Goal: Task Accomplishment & Management: Manage account settings

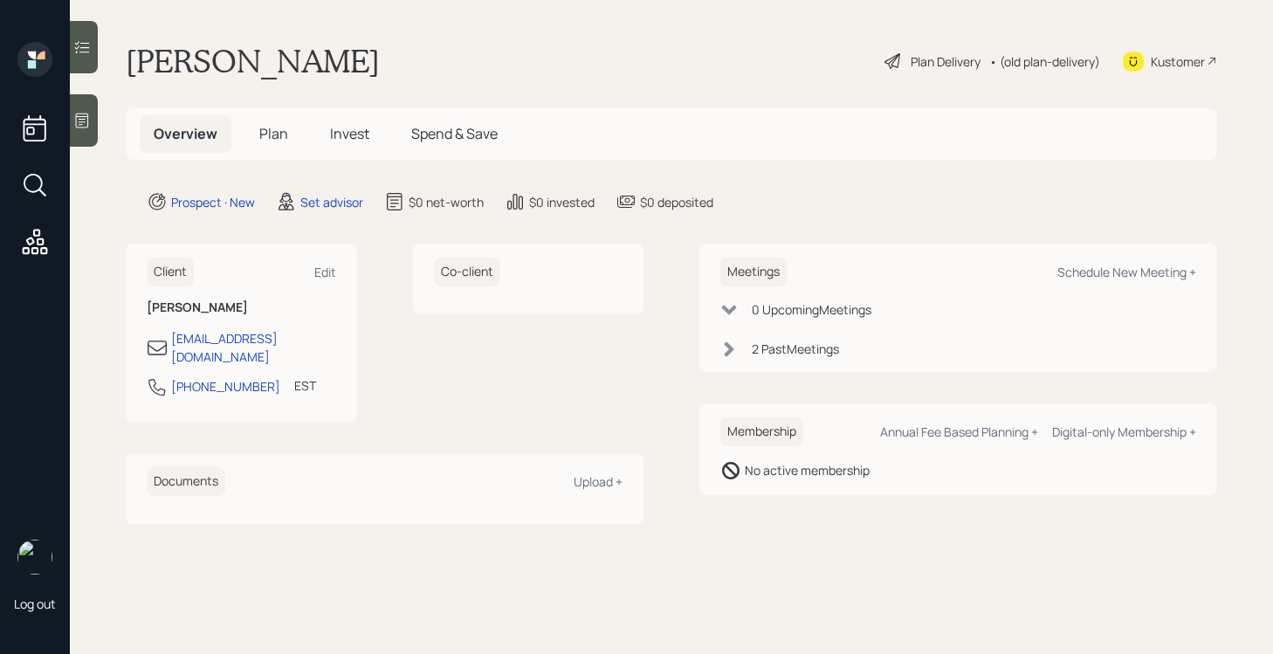
click at [809, 340] on div "2 Past Meeting s" at bounding box center [795, 349] width 87 height 18
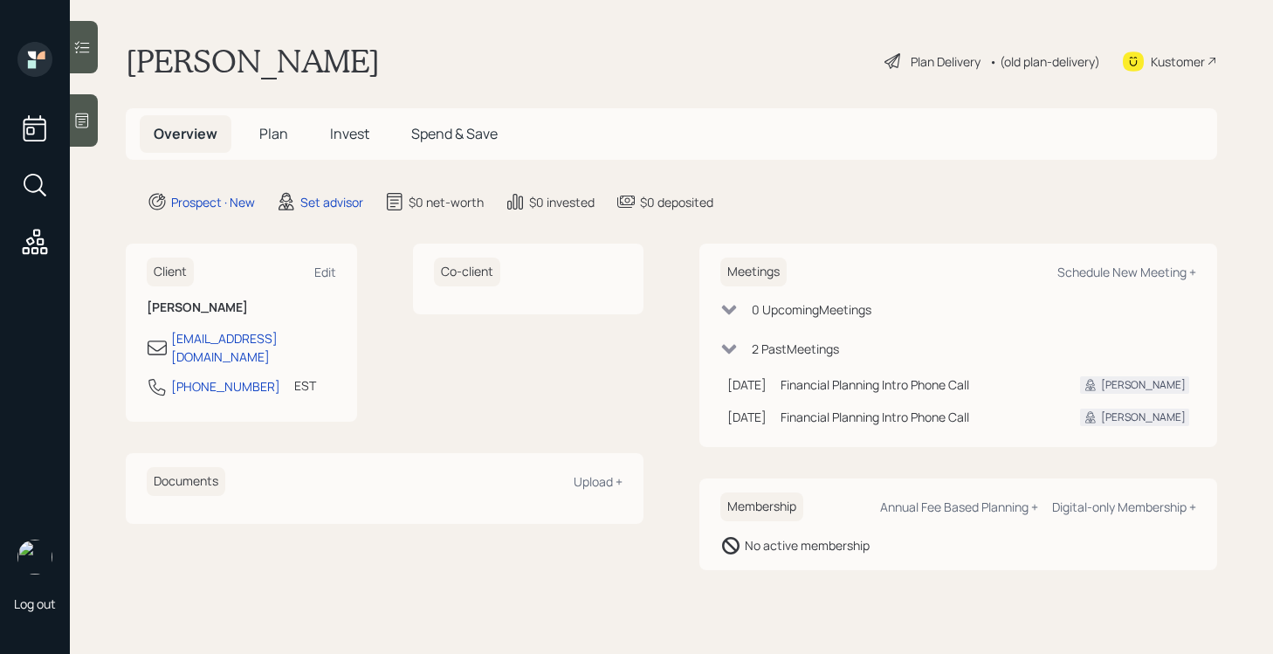
click at [809, 340] on div "2 Past Meeting s" at bounding box center [795, 349] width 87 height 18
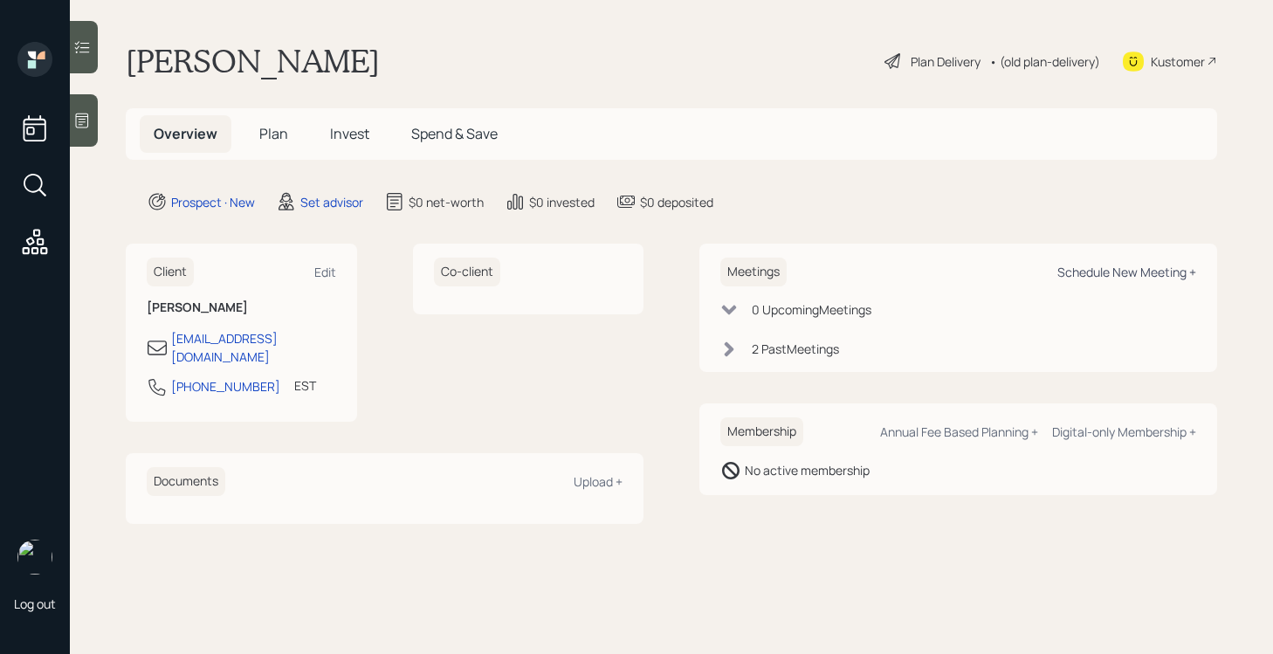
click at [1108, 272] on div "Schedule New Meeting +" at bounding box center [1126, 272] width 139 height 17
select select "round-[PERSON_NAME]"
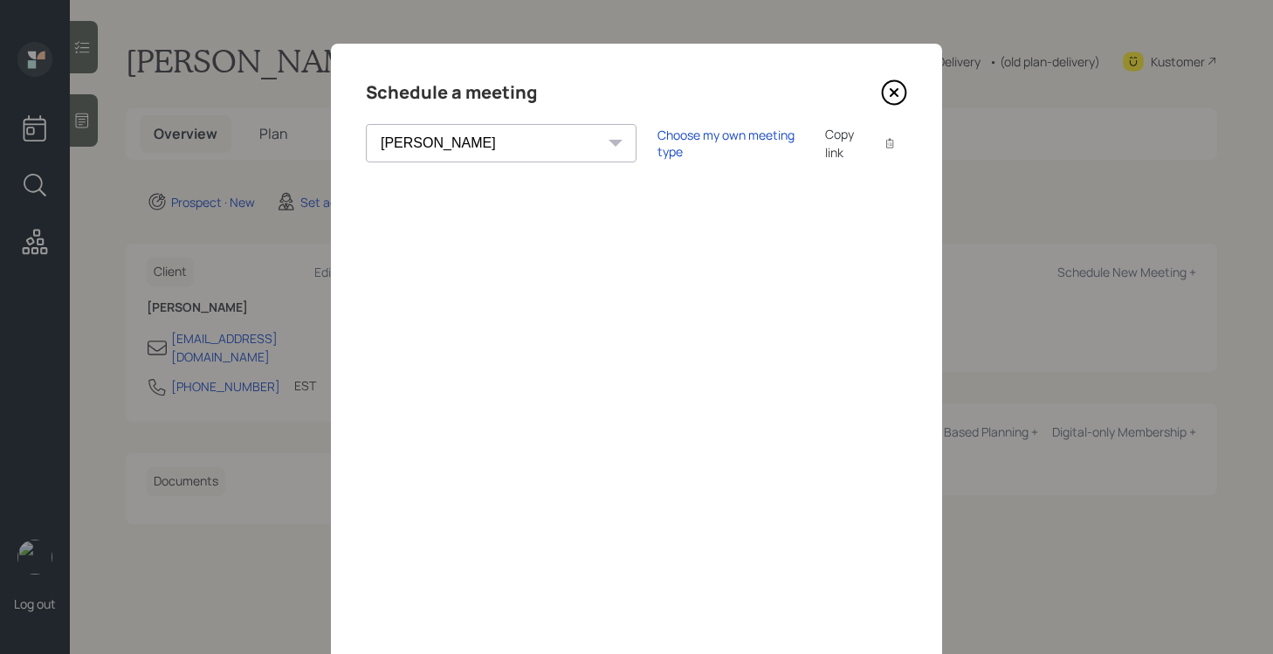
click at [895, 84] on icon at bounding box center [894, 92] width 26 height 26
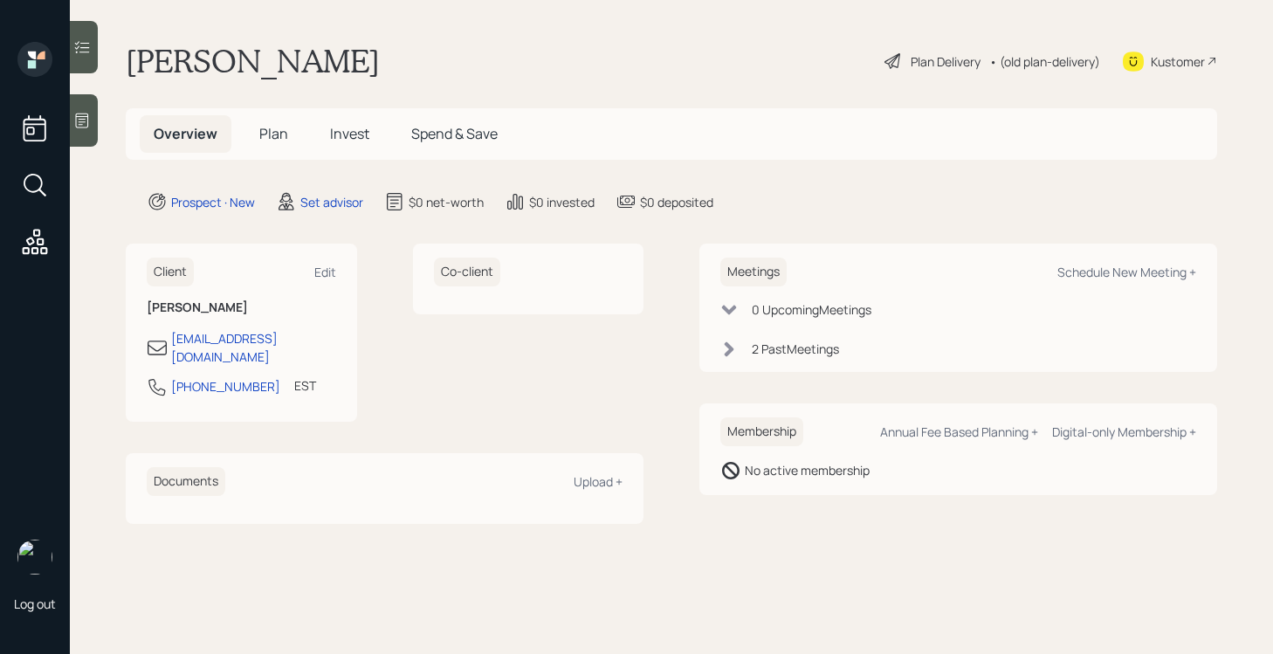
click at [84, 119] on icon at bounding box center [82, 121] width 13 height 15
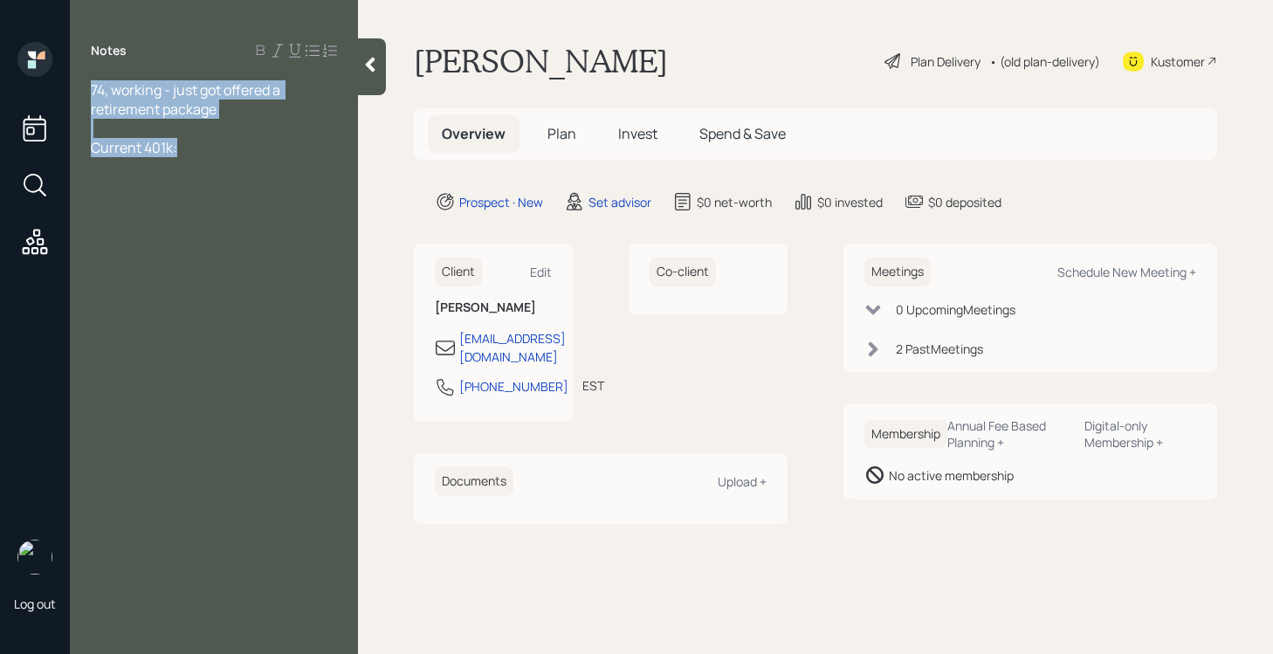
drag, startPoint x: 219, startPoint y: 147, endPoint x: -1, endPoint y: 59, distance: 236.7
click at [0, 59] on html "Log out Notes 74, working - just got offered a retirement package Current 401k:…" at bounding box center [636, 327] width 1273 height 654
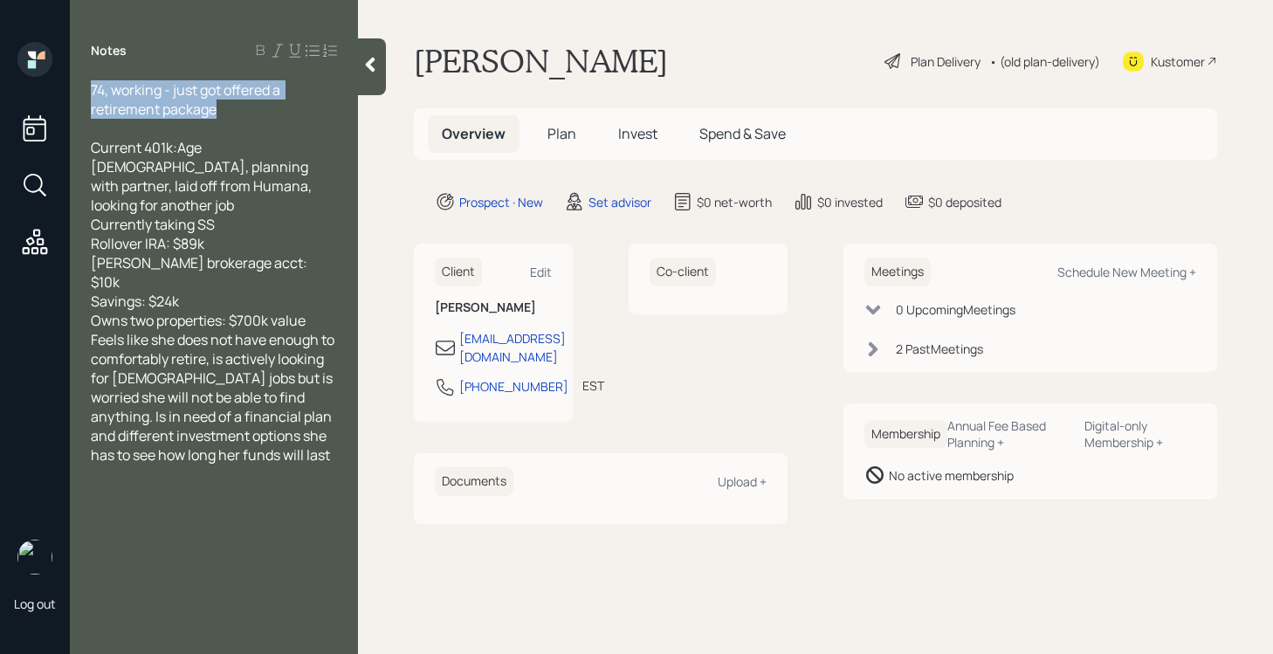
drag, startPoint x: 228, startPoint y: 118, endPoint x: 91, endPoint y: 84, distance: 141.2
click at [91, 84] on div "74, working - just got offered a retirement package Current 401k:Age [DEMOGRAPH…" at bounding box center [214, 272] width 288 height 384
drag, startPoint x: 176, startPoint y: 147, endPoint x: 76, endPoint y: 78, distance: 121.8
click at [76, 78] on div "Notes 74, working - just got offered a retirement package Current 401k:Age [DEM…" at bounding box center [214, 337] width 288 height 591
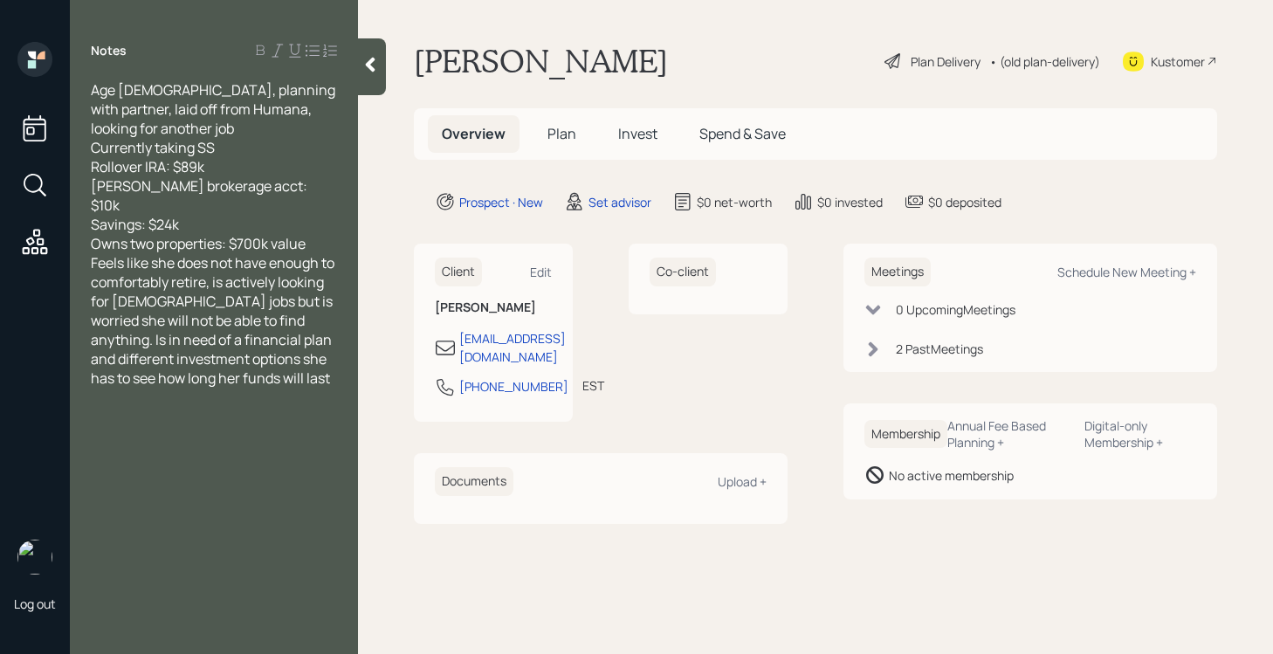
click at [317, 210] on div "Age [DEMOGRAPHIC_DATA], planning with partner, laid off from Humana, looking fo…" at bounding box center [214, 166] width 246 height 173
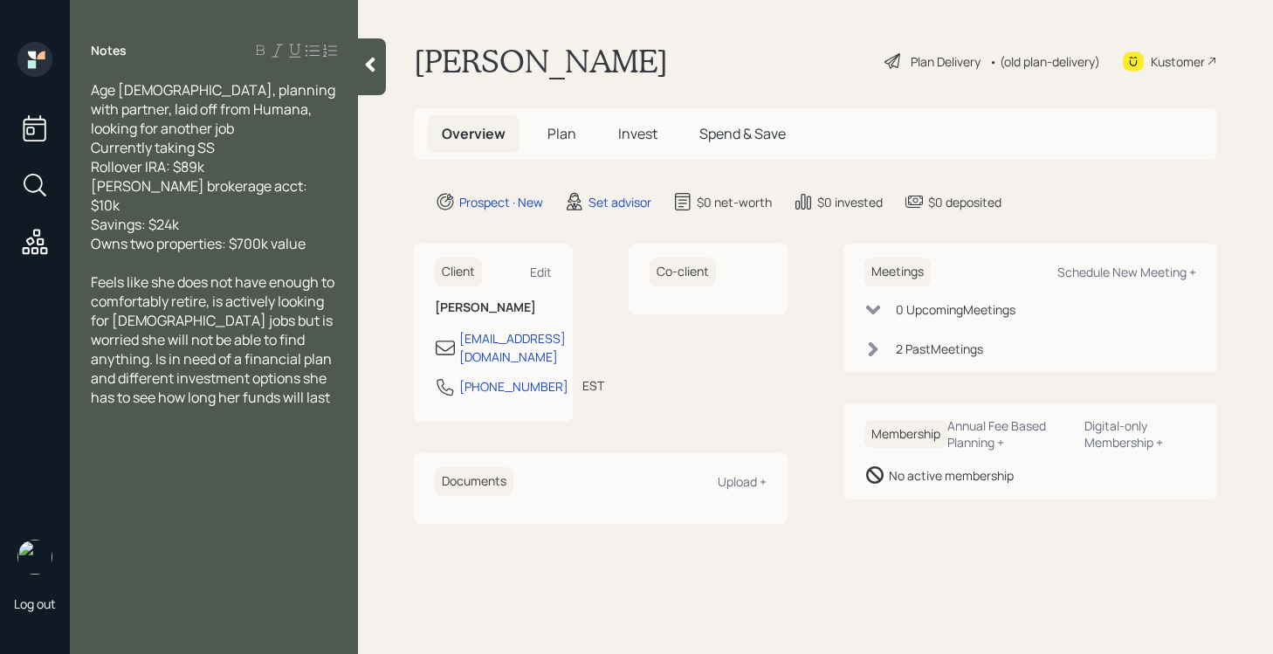
click at [370, 73] on div at bounding box center [372, 66] width 28 height 57
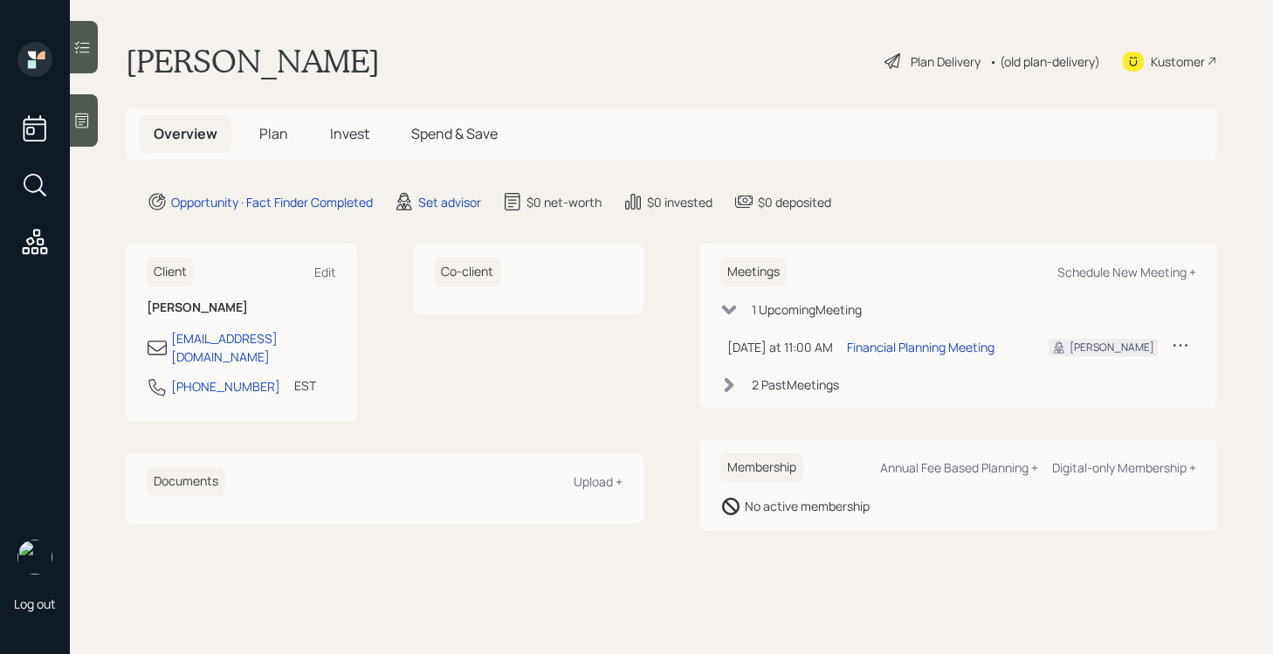
click at [84, 130] on div at bounding box center [84, 120] width 28 height 52
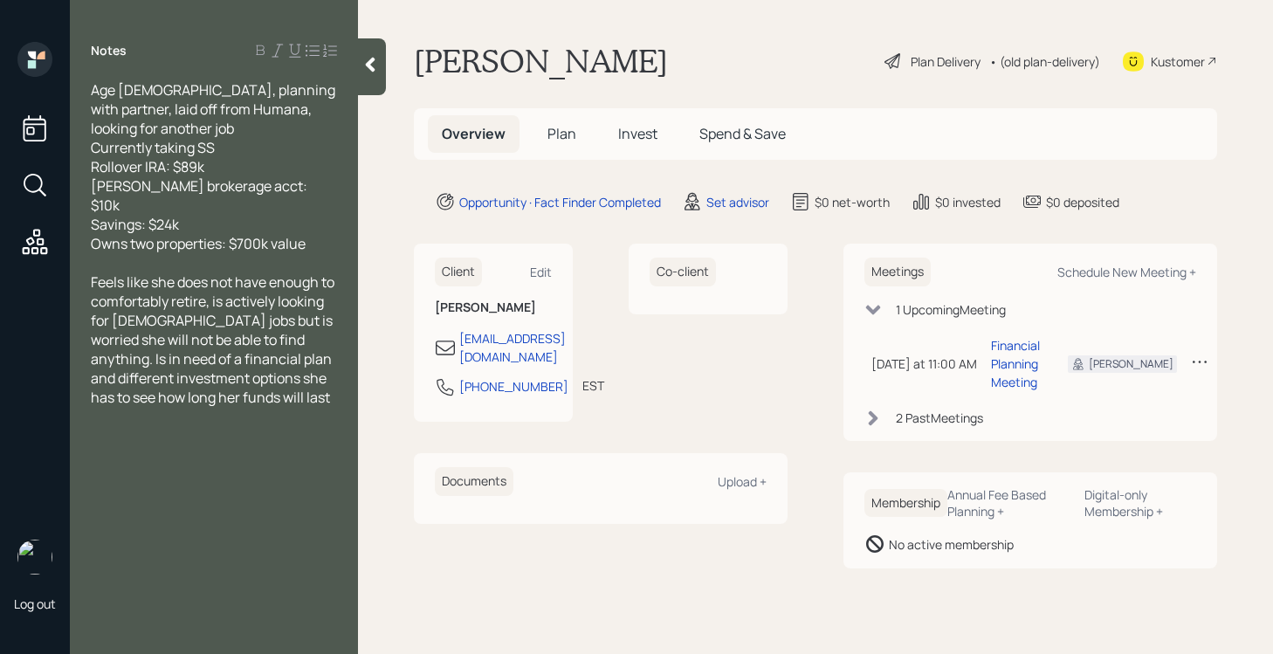
click at [378, 59] on icon at bounding box center [369, 64] width 17 height 17
